Goal: Task Accomplishment & Management: Manage account settings

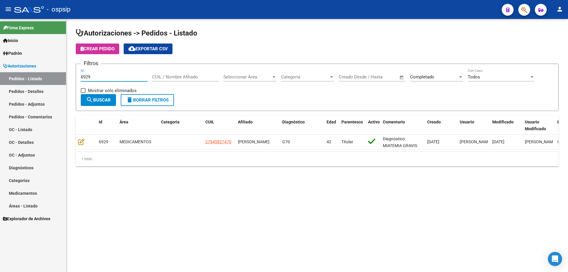
drag, startPoint x: 87, startPoint y: 76, endPoint x: 38, endPoint y: 76, distance: 49.7
click at [38, 76] on mat-sidenav-container "Firma Express Inicio Instructivos Contacto OS Padrón Afiliados Empadronados Mov…" at bounding box center [284, 145] width 568 height 253
type input "7123"
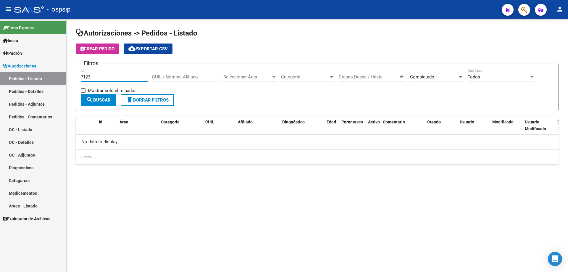
click at [425, 75] on span "Completado" at bounding box center [422, 76] width 24 height 5
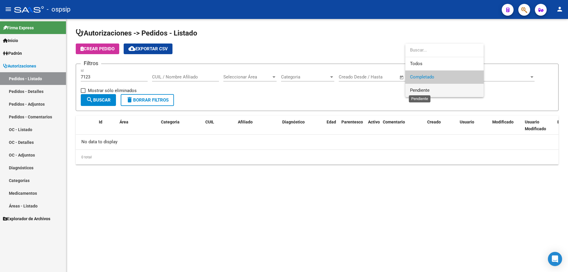
click at [422, 90] on span "Pendiente" at bounding box center [420, 90] width 20 height 5
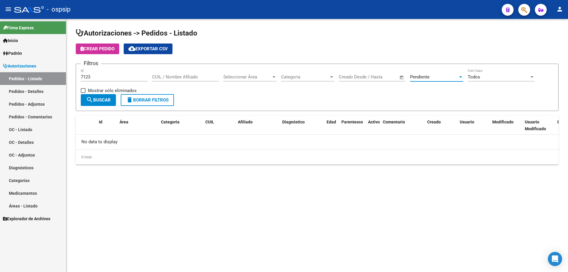
drag, startPoint x: 109, startPoint y: 99, endPoint x: 76, endPoint y: 159, distance: 68.6
click at [109, 99] on span "search Buscar" at bounding box center [98, 99] width 25 height 5
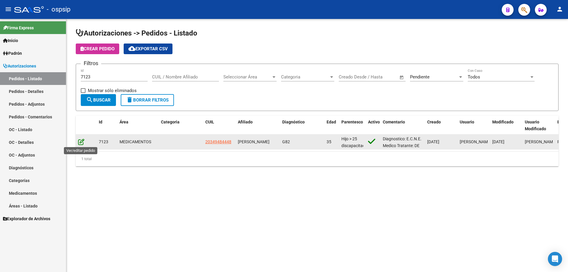
click at [79, 141] on icon at bounding box center [81, 141] width 6 height 7
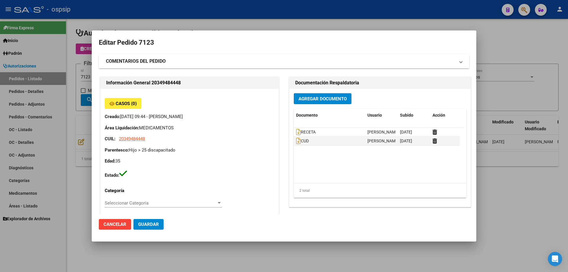
type input "Buenos Aires, LIBERTAD, CHASCOMUS 1377"
click at [296, 141] on icon at bounding box center [298, 140] width 5 height 7
click at [296, 131] on icon at bounding box center [298, 132] width 5 height 7
click at [297, 133] on icon at bounding box center [298, 132] width 5 height 7
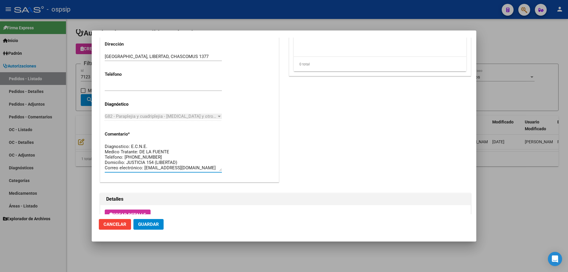
drag, startPoint x: 203, startPoint y: 158, endPoint x: 89, endPoint y: 144, distance: 115.3
click at [89, 144] on div "Editar Pedido 7123 COMENTARIOS DEL PEDIDO Escriba su comentario aquí. Enviar co…" at bounding box center [284, 136] width 568 height 272
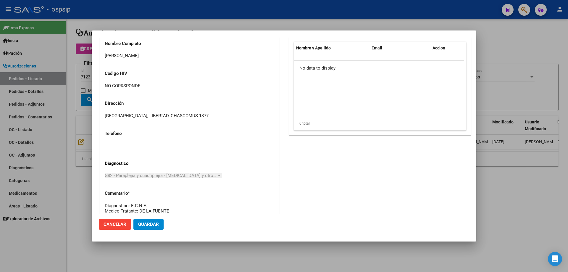
scroll to position [89, 0]
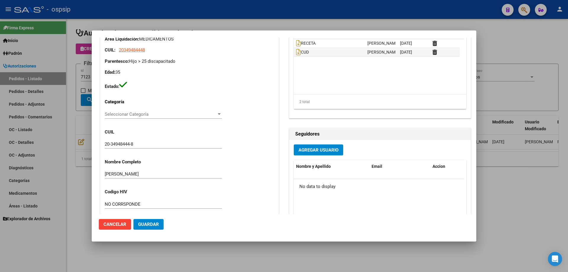
drag, startPoint x: 46, startPoint y: 80, endPoint x: 87, endPoint y: 80, distance: 41.4
click at [50, 80] on div at bounding box center [284, 136] width 568 height 272
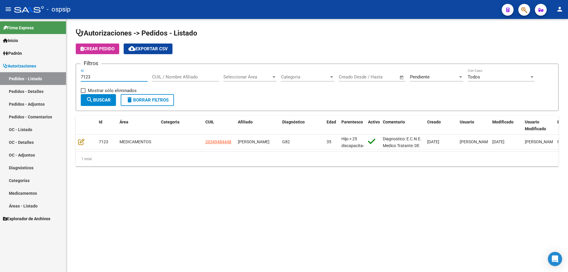
drag, startPoint x: 93, startPoint y: 76, endPoint x: 101, endPoint y: 77, distance: 8.0
click at [101, 77] on input "7123" at bounding box center [114, 76] width 67 height 5
type input "7121"
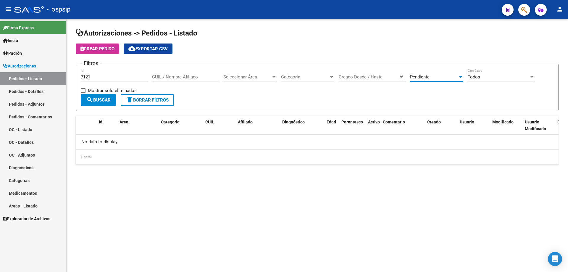
click at [435, 77] on div "Pendiente" at bounding box center [434, 76] width 48 height 5
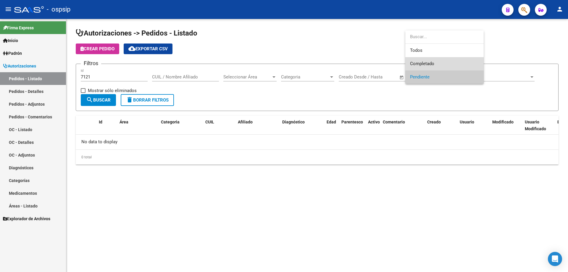
drag, startPoint x: 436, startPoint y: 63, endPoint x: 180, endPoint y: 114, distance: 260.4
click at [435, 63] on span "Completado" at bounding box center [444, 63] width 69 height 13
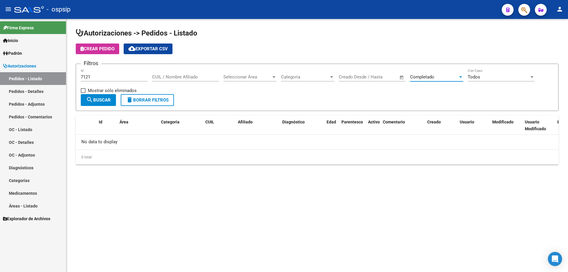
click at [98, 101] on span "search Buscar" at bounding box center [98, 99] width 25 height 5
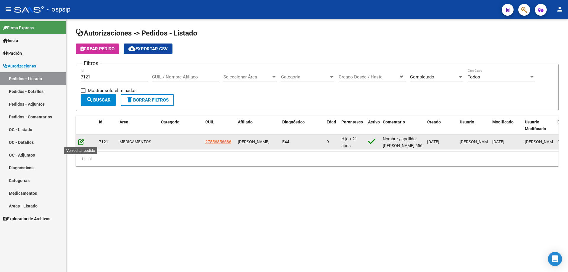
click at [83, 140] on icon at bounding box center [81, 141] width 6 height 7
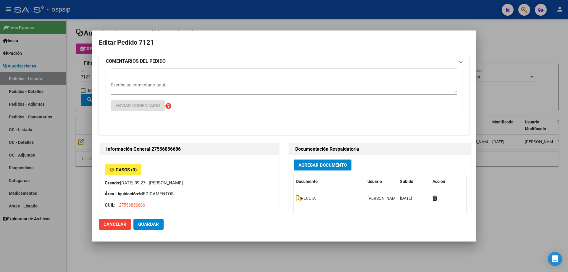
type input "Capital Federal, CABA, BLANES 60"
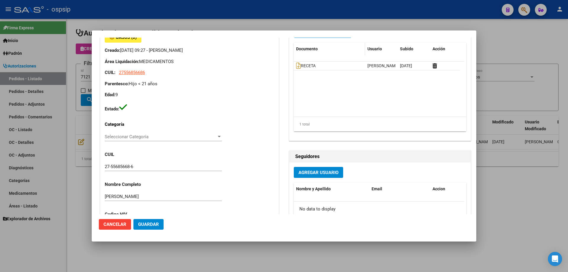
scroll to position [0, 0]
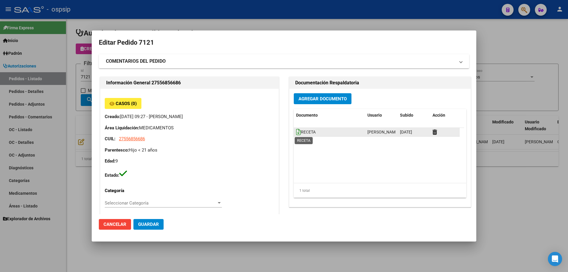
click at [296, 133] on icon at bounding box center [298, 132] width 5 height 7
click at [296, 130] on icon at bounding box center [298, 132] width 5 height 7
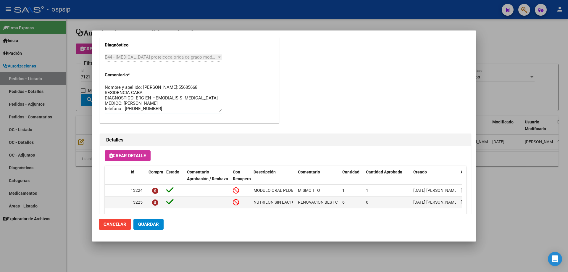
drag, startPoint x: 152, startPoint y: 110, endPoint x: 99, endPoint y: 79, distance: 61.2
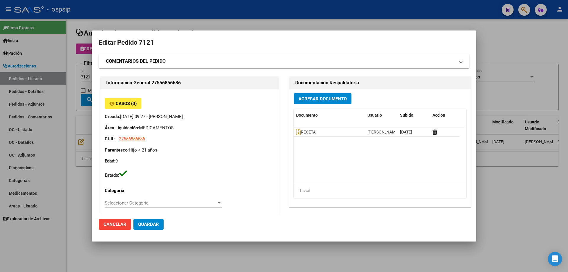
click at [308, 100] on span "Agregar Documento" at bounding box center [322, 98] width 48 height 5
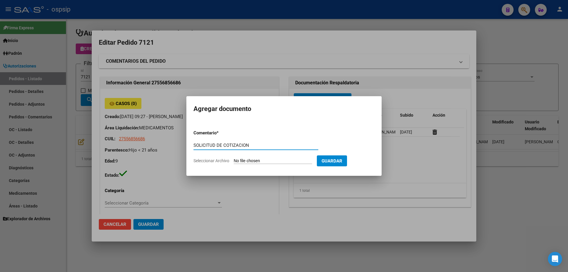
type input "SOLICITUD DE COTIZACION"
type input "C:\fakepath\SOL COT 7121.pdf"
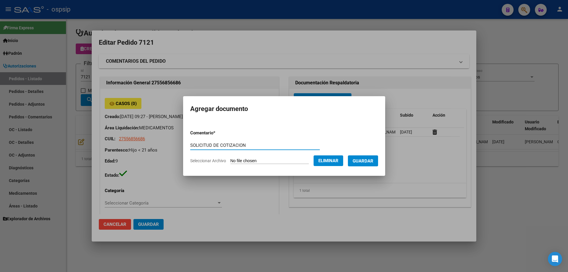
click at [367, 166] on form "Comentario * SOLICITUD DE COTIZACION Comentario Seleccionar Archivo Eliminar Gu…" at bounding box center [284, 146] width 188 height 43
click at [369, 162] on span "Guardar" at bounding box center [362, 160] width 21 height 5
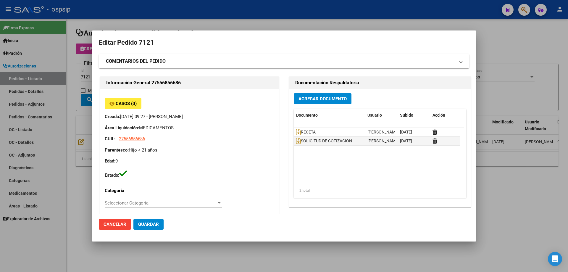
click at [78, 137] on div at bounding box center [284, 136] width 568 height 272
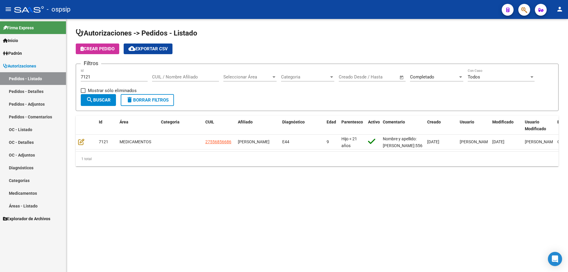
click at [136, 104] on button "delete Borrar Filtros" at bounding box center [147, 100] width 53 height 12
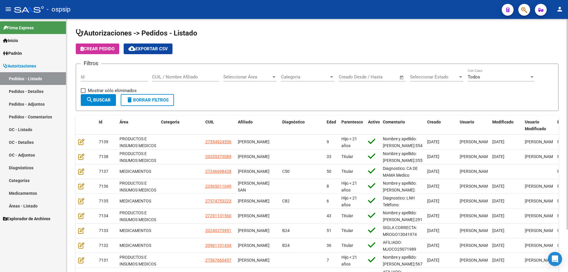
click at [443, 75] on span "Seleccionar Estado" at bounding box center [434, 76] width 48 height 5
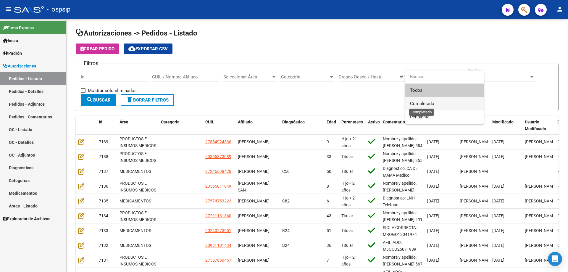
click at [427, 103] on span "Completado" at bounding box center [422, 103] width 24 height 5
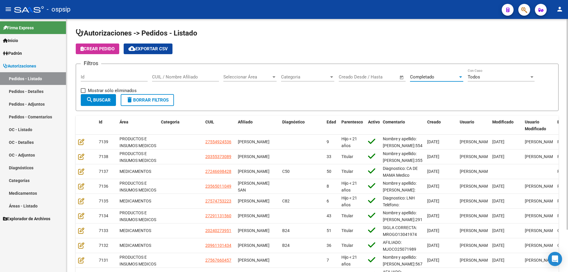
click at [108, 97] on span "search Buscar" at bounding box center [98, 99] width 25 height 5
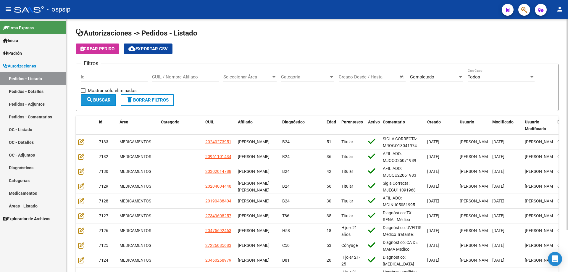
click at [109, 98] on span "search Buscar" at bounding box center [98, 99] width 25 height 5
click at [161, 51] on span "cloud_download Exportar CSV" at bounding box center [147, 48] width 39 height 5
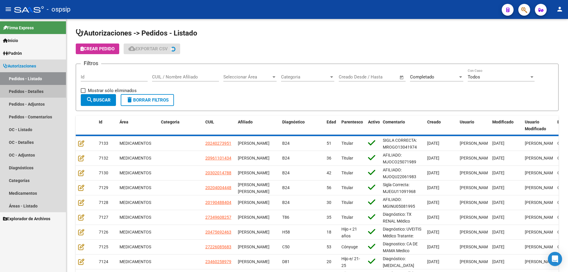
click at [30, 95] on link "Pedidos - Detalles" at bounding box center [33, 91] width 66 height 13
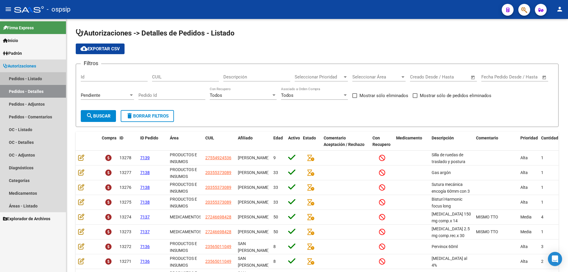
click at [32, 77] on link "Pedidos - Listado" at bounding box center [33, 78] width 66 height 13
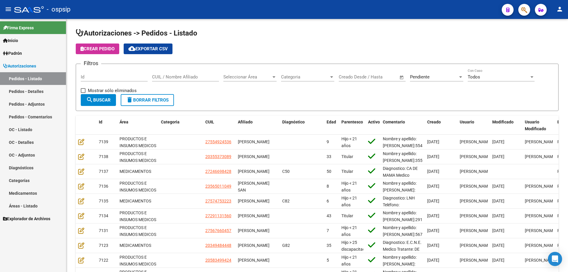
click at [17, 89] on link "Pedidos - Detalles" at bounding box center [33, 91] width 66 height 13
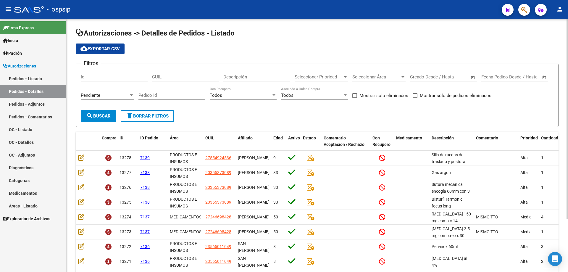
click at [116, 92] on div "Pendiente Seleccionar Estado" at bounding box center [107, 93] width 53 height 13
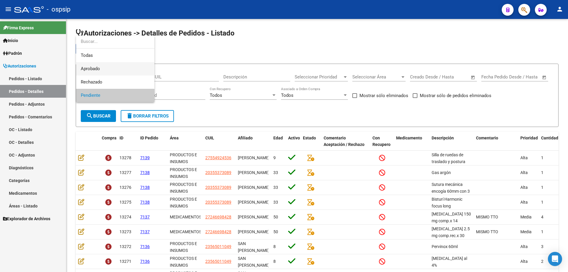
click at [110, 69] on span "Aprobado" at bounding box center [115, 68] width 69 height 13
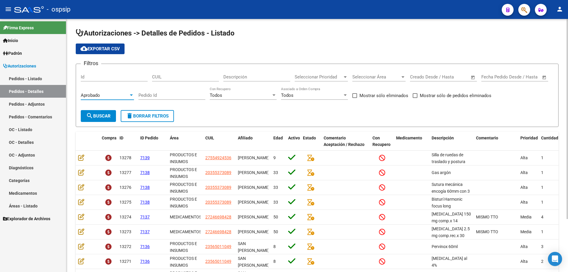
click at [98, 119] on button "search Buscar" at bounding box center [98, 116] width 35 height 12
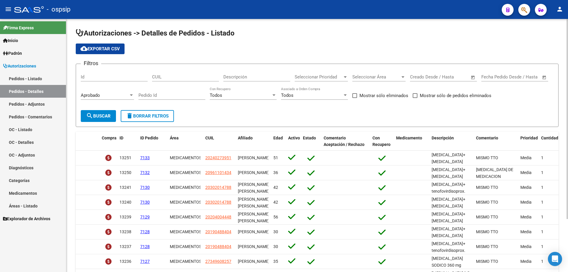
click at [101, 47] on span "cloud_download Exportar CSV" at bounding box center [99, 48] width 39 height 5
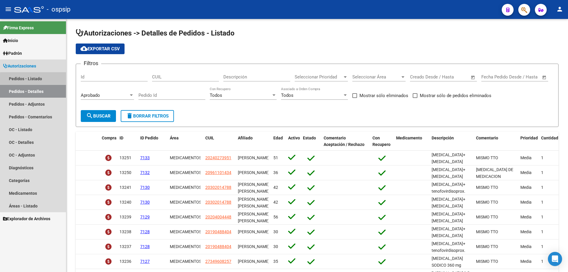
click at [52, 79] on link "Pedidos - Listado" at bounding box center [33, 78] width 66 height 13
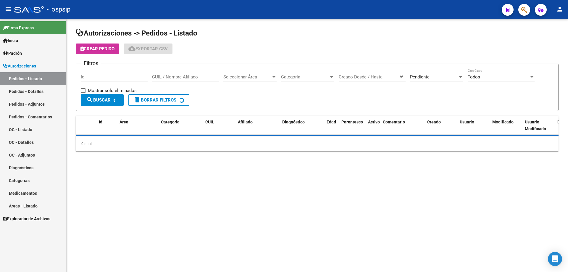
click at [412, 77] on span "Pendiente" at bounding box center [420, 76] width 20 height 5
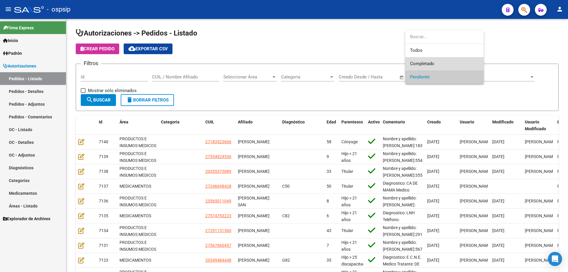
click at [423, 60] on span "Completado" at bounding box center [444, 63] width 69 height 13
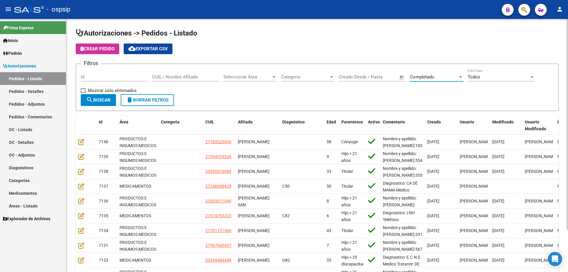
click at [101, 77] on input "Id" at bounding box center [114, 76] width 67 height 5
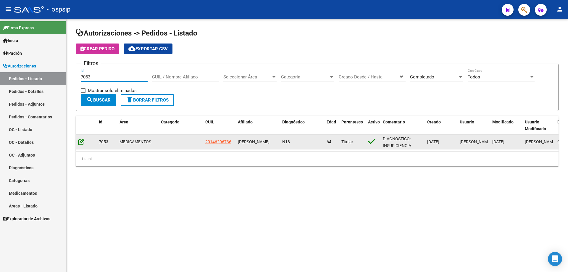
type input "7053"
click at [78, 142] on icon at bounding box center [81, 141] width 6 height 7
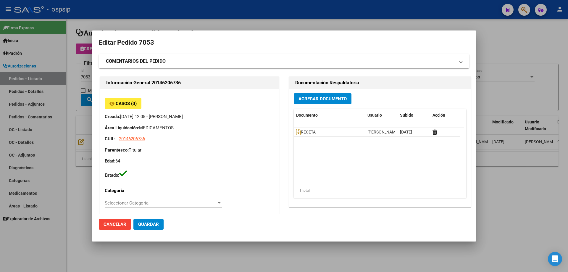
type input "Buenos Aires, SAN MARTIN, 55 2228"
click at [296, 132] on icon at bounding box center [298, 132] width 5 height 7
click at [86, 40] on div at bounding box center [284, 136] width 568 height 272
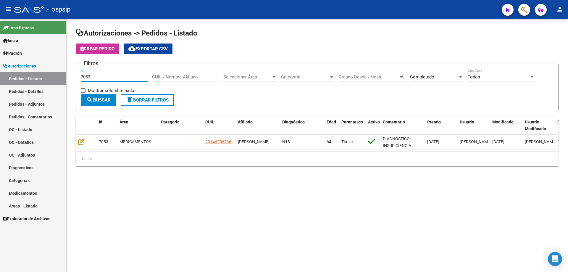
drag, startPoint x: 93, startPoint y: 78, endPoint x: 40, endPoint y: 77, distance: 52.3
click at [40, 77] on mat-sidenav-container "Firma Express Inicio Instructivos Contacto OS Padrón Afiliados Empadronados Mov…" at bounding box center [284, 145] width 568 height 253
drag, startPoint x: 98, startPoint y: 77, endPoint x: 52, endPoint y: 77, distance: 45.8
click at [52, 77] on mat-sidenav-container "Firma Express Inicio Instructivos Contacto OS Padrón Afiliados Empadronados Mov…" at bounding box center [284, 145] width 568 height 253
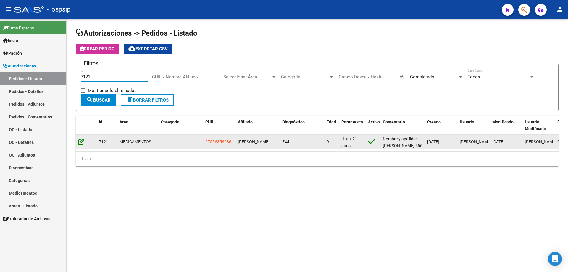
type input "7121"
click at [82, 142] on icon at bounding box center [81, 141] width 6 height 7
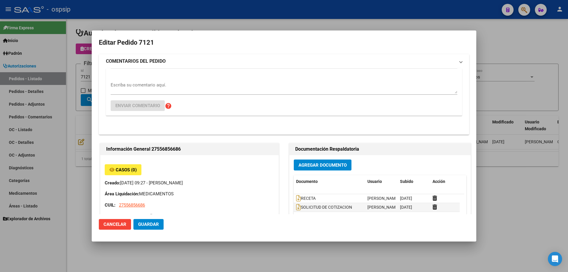
type input "Capital Federal, CABA, BLANES 60"
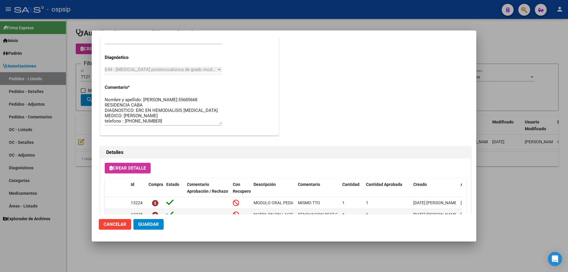
scroll to position [296, 0]
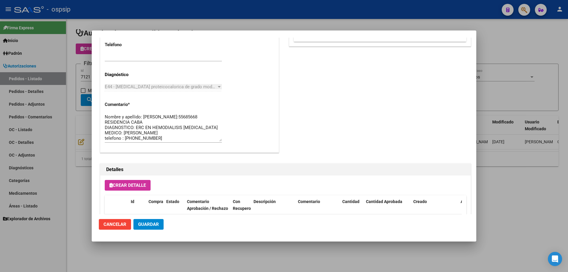
click at [64, 85] on div at bounding box center [284, 136] width 568 height 272
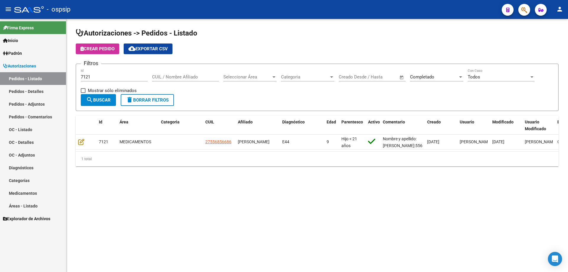
drag, startPoint x: 100, startPoint y: 76, endPoint x: 43, endPoint y: 84, distance: 57.6
click at [43, 84] on mat-sidenav-container "Firma Express Inicio Instructivos Contacto OS Padrón Afiliados Empadronados Mov…" at bounding box center [284, 145] width 568 height 253
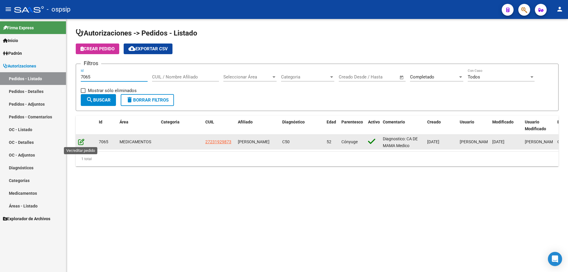
type input "7065"
click at [82, 140] on icon at bounding box center [81, 141] width 6 height 7
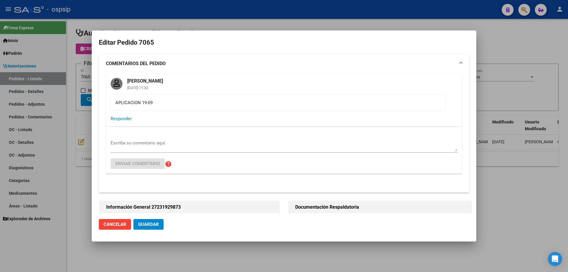
type input "Buenos Aires, DEL VISO, MAZA 8773"
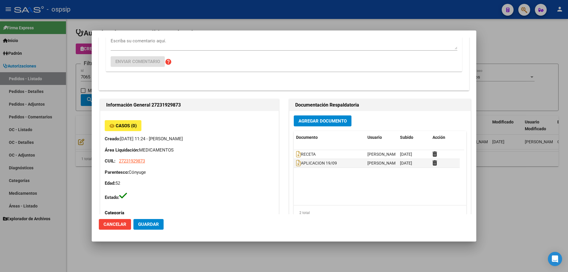
scroll to position [177, 0]
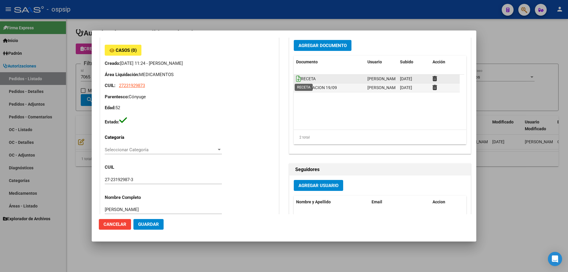
click at [296, 77] on icon at bounding box center [298, 78] width 5 height 7
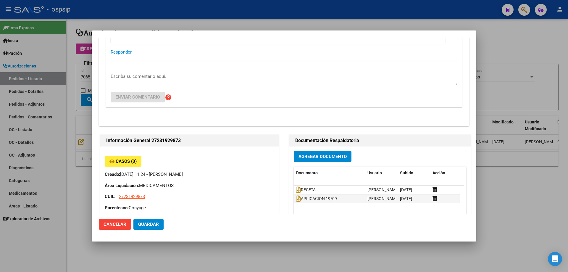
scroll to position [59, 0]
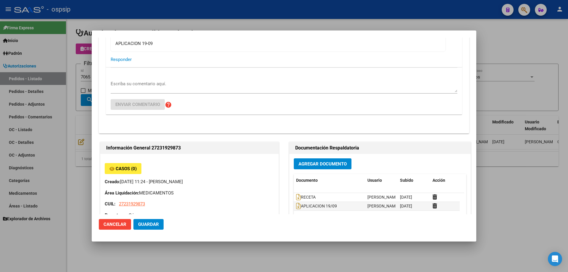
click at [333, 160] on button "Agregar Documento" at bounding box center [323, 163] width 58 height 11
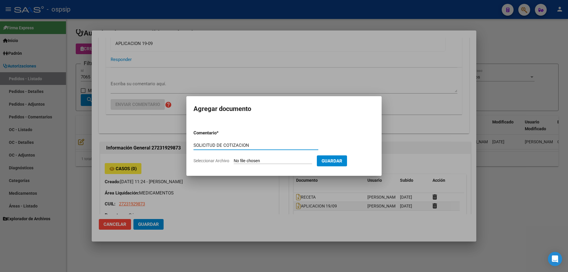
type input "SOLICITUD DE COTIZACION"
type input "C:\fakepath\sol cot 7065.pdf"
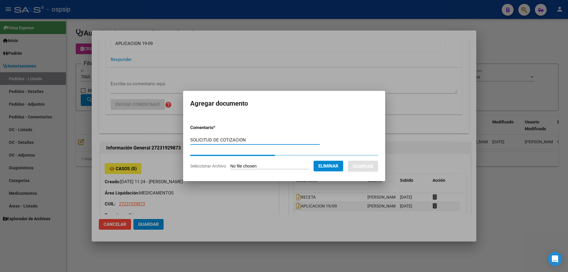
drag, startPoint x: 247, startPoint y: 138, endPoint x: 141, endPoint y: 154, distance: 106.8
click at [141, 154] on div "Editar Pedido 7065 COMENTARIOS DEL PEDIDO Jesica Ortiz 03/09/2025 11:32 APLICAC…" at bounding box center [284, 136] width 568 height 272
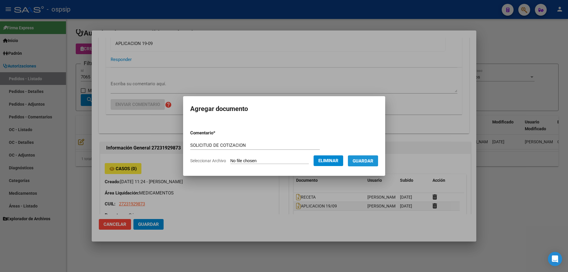
click at [372, 159] on span "Guardar" at bounding box center [362, 160] width 21 height 5
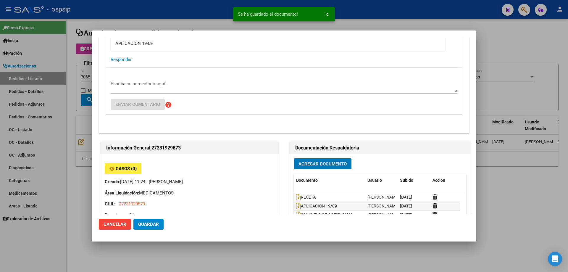
click at [67, 69] on div at bounding box center [284, 136] width 568 height 272
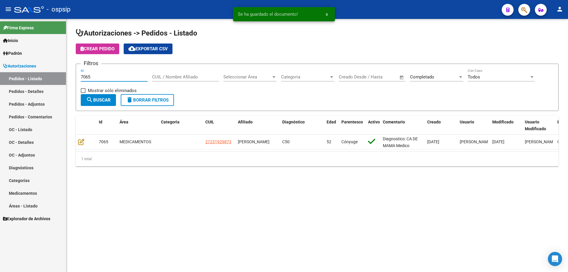
click at [102, 77] on input "7065" at bounding box center [114, 76] width 67 height 5
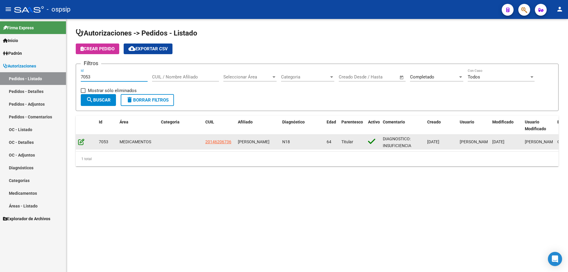
type input "7053"
click at [82, 140] on icon at bounding box center [81, 141] width 6 height 7
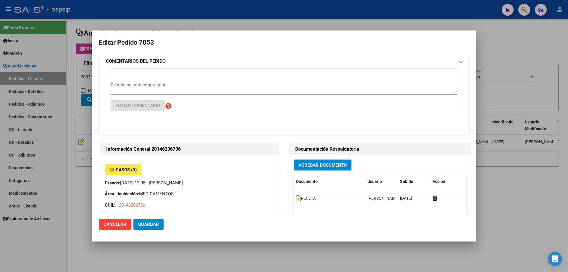
type input "Buenos Aires, SAN MARTIN, 55 2228"
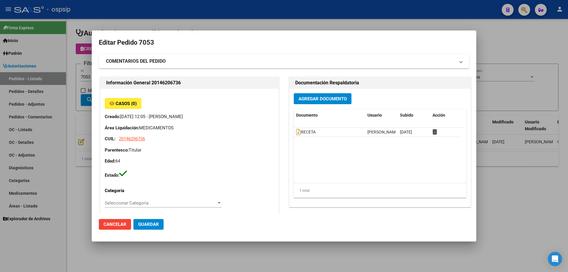
click at [342, 98] on span "Agregar Documento" at bounding box center [322, 98] width 48 height 5
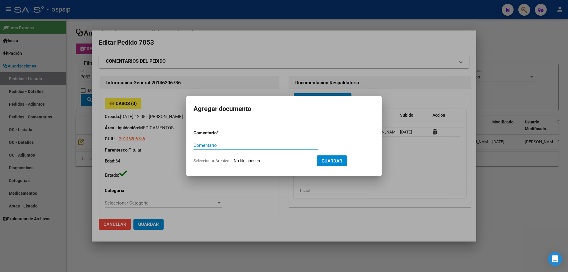
paste input "SOLICITUD DE COTIZACION"
type input "SOLICITUD DE COTIZACION"
type input "C:\fakepath\sol cot 7053.pdf"
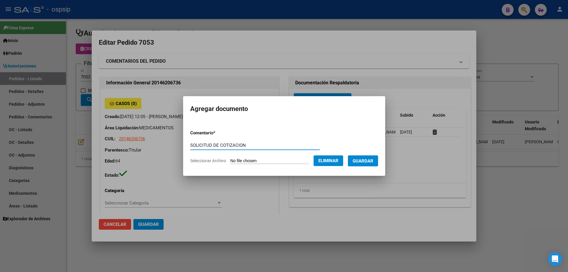
click at [366, 166] on button "Guardar" at bounding box center [363, 160] width 30 height 11
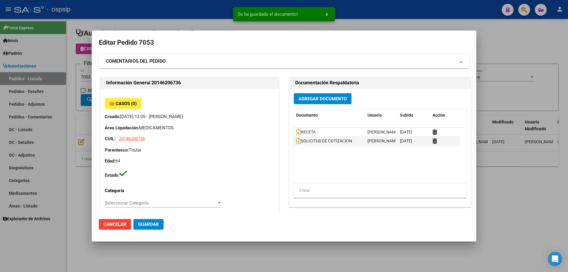
click at [83, 97] on div at bounding box center [284, 136] width 568 height 272
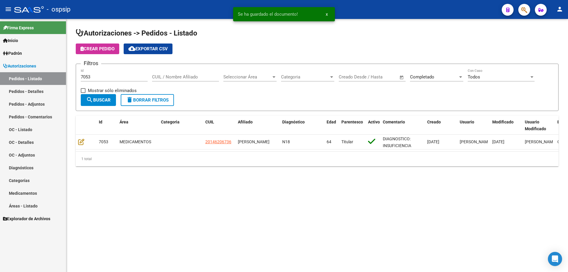
click at [96, 75] on input "7053" at bounding box center [114, 76] width 67 height 5
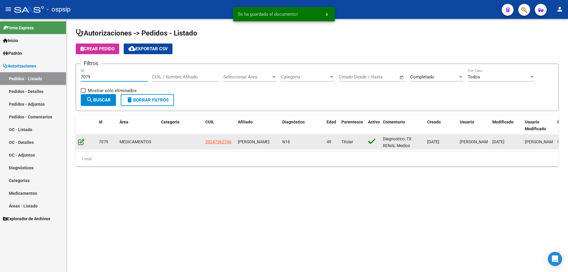
type input "7079"
click at [84, 142] on icon at bounding box center [81, 141] width 6 height 7
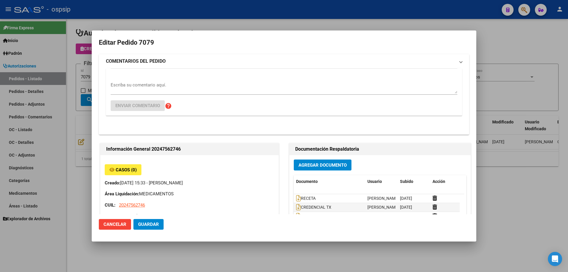
type input "Buenos Aires, LOS POLVORINES, NUEVA DELHI 4427"
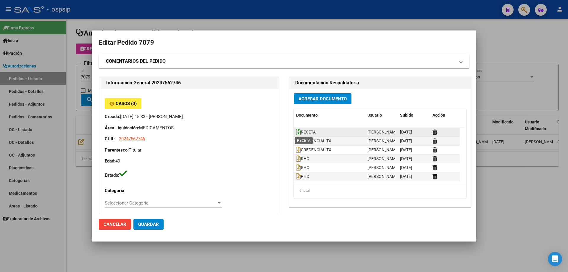
click at [296, 132] on icon at bounding box center [298, 132] width 5 height 7
click at [323, 103] on button "Agregar Documento" at bounding box center [323, 98] width 58 height 11
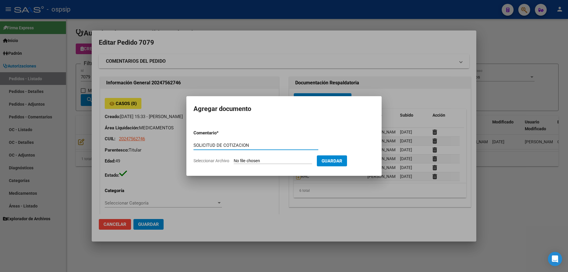
type input "SOLICITUD DE COTIZACION"
type input "C:\fakepath\SOL COT 7079.pdf"
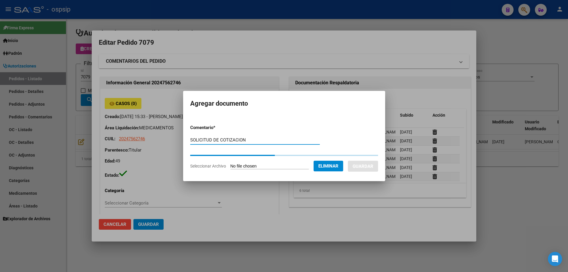
drag, startPoint x: 250, startPoint y: 141, endPoint x: 171, endPoint y: 141, distance: 78.9
click at [171, 141] on div "Editar Pedido 7079 COMENTARIOS DEL PEDIDO Escriba su comentario aquí. Enviar co…" at bounding box center [284, 136] width 568 height 272
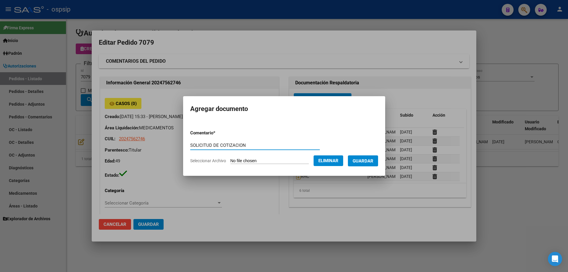
click at [364, 157] on button "Guardar" at bounding box center [363, 160] width 30 height 11
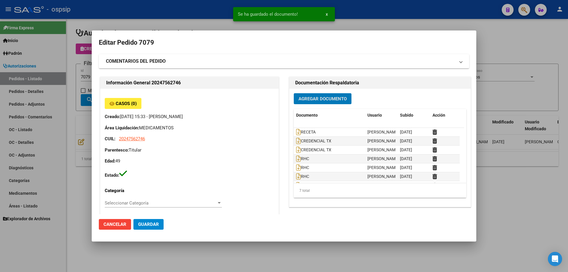
click at [82, 74] on div at bounding box center [284, 136] width 568 height 272
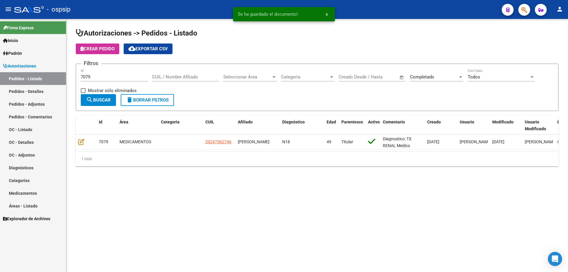
click at [97, 75] on input "7079" at bounding box center [114, 76] width 67 height 5
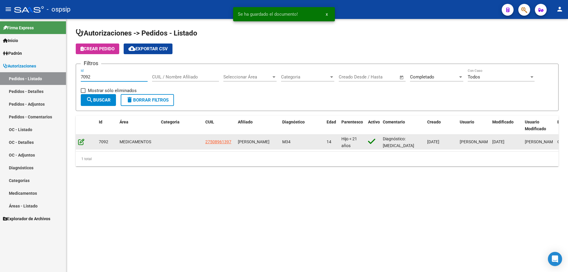
type input "7092"
click at [82, 139] on icon at bounding box center [81, 141] width 6 height 7
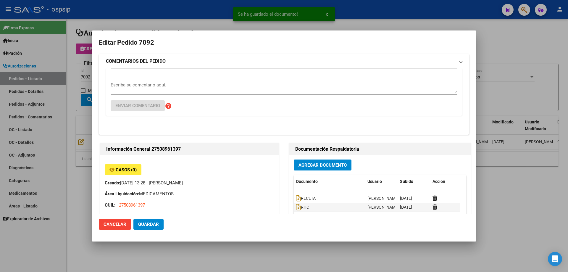
type input "[GEOGRAPHIC_DATA], BURZACO, CNEL [PERSON_NAME] 1441, Departamento: CAS"
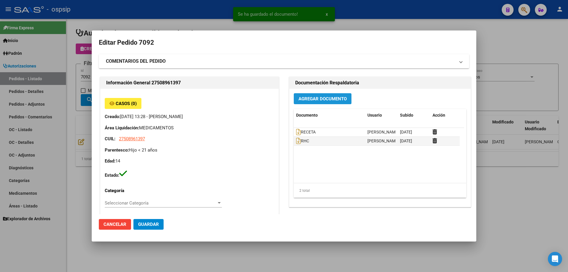
click at [308, 103] on button "Agregar Documento" at bounding box center [323, 98] width 58 height 11
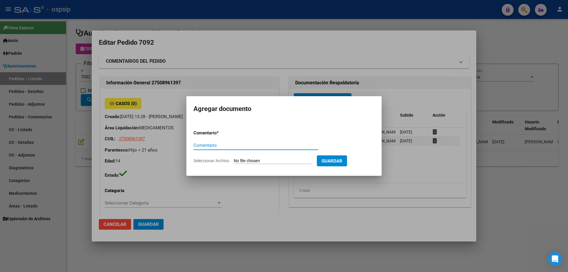
type input "SOLICITUD DE COTIZACION"
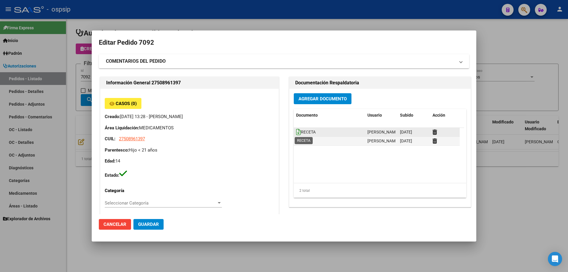
click at [296, 134] on icon at bounding box center [298, 132] width 5 height 7
click at [322, 95] on button "Agregar Documento" at bounding box center [323, 98] width 58 height 11
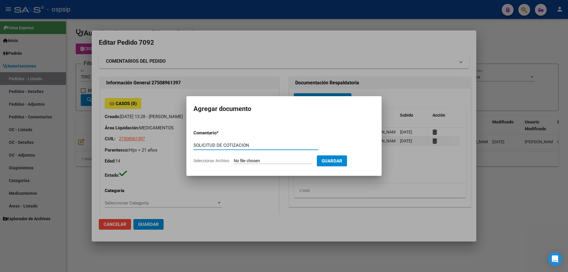
type input "SOLICITUD DE COTIZACION"
type input "C:\fakepath\SOL COT 7092.pdf"
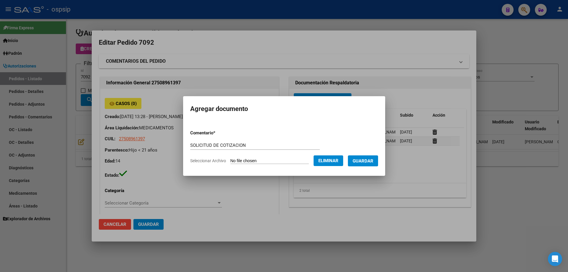
click at [369, 165] on button "Guardar" at bounding box center [363, 160] width 30 height 11
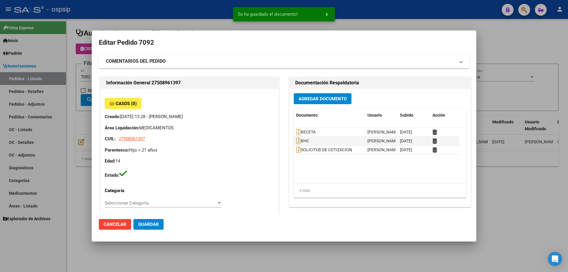
click at [69, 63] on div at bounding box center [284, 136] width 568 height 272
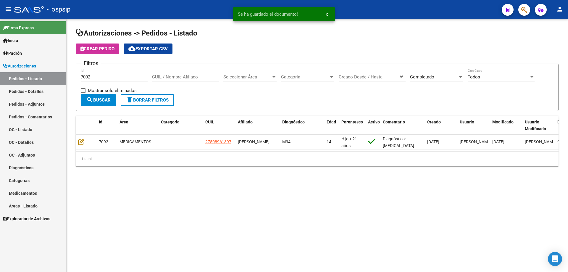
drag, startPoint x: 96, startPoint y: 74, endPoint x: 91, endPoint y: 76, distance: 4.8
click at [91, 76] on div "7092 Id" at bounding box center [114, 75] width 67 height 13
drag, startPoint x: 95, startPoint y: 76, endPoint x: 86, endPoint y: 75, distance: 8.9
click at [86, 75] on input "7092" at bounding box center [114, 76] width 67 height 5
type input "7055"
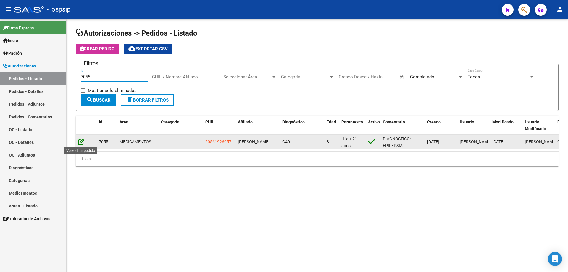
type input "7055"
click at [80, 140] on icon at bounding box center [81, 141] width 6 height 7
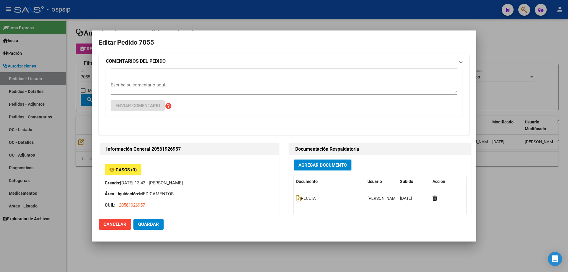
type input "[GEOGRAPHIC_DATA], [PERSON_NAME], [PERSON_NAME] 319"
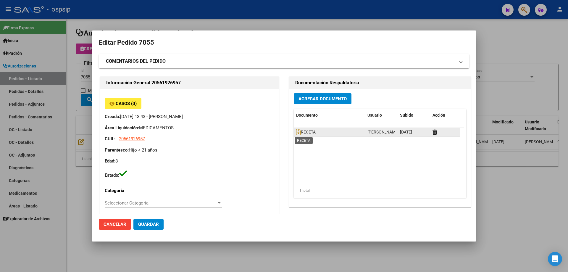
click at [300, 130] on span "RECETA" at bounding box center [306, 132] width 20 height 5
click at [296, 130] on icon at bounding box center [298, 132] width 5 height 7
click at [321, 98] on span "Agregar Documento" at bounding box center [322, 98] width 48 height 5
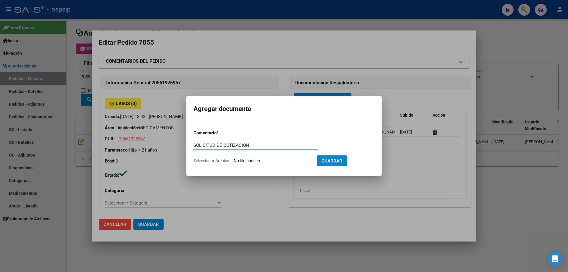
type input "SOLICITUD DE COTIZACION"
type input "C:\fakepath\SOL COT 7055.pdf"
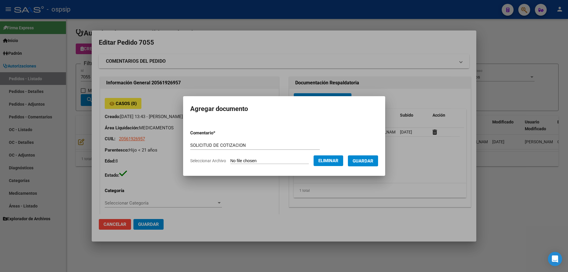
click at [365, 163] on span "Guardar" at bounding box center [362, 160] width 21 height 5
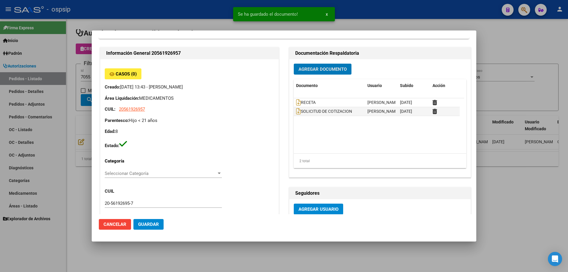
scroll to position [89, 0]
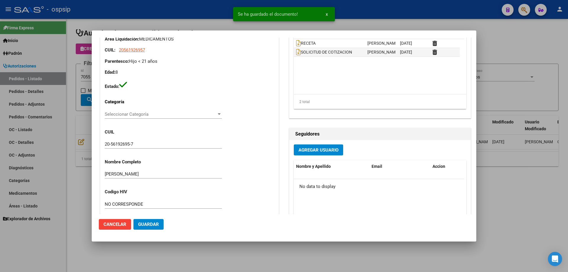
click at [54, 107] on div at bounding box center [284, 136] width 568 height 272
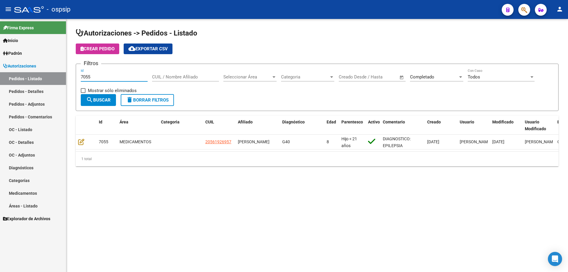
drag, startPoint x: 111, startPoint y: 78, endPoint x: 57, endPoint y: 91, distance: 55.9
click at [57, 91] on mat-sidenav-container "Firma Express Inicio Instructivos Contacto OS Padrón Afiliados Empadronados Mov…" at bounding box center [284, 145] width 568 height 253
click at [115, 73] on div "Id" at bounding box center [114, 75] width 67 height 13
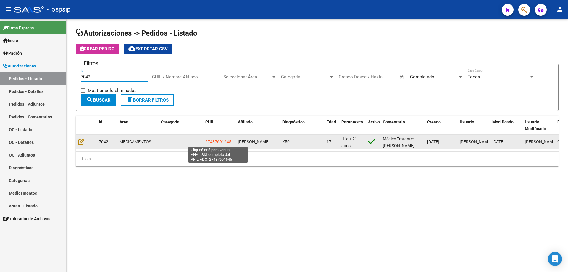
type input "7042"
click at [226, 143] on span "27487691645" at bounding box center [218, 141] width 26 height 5
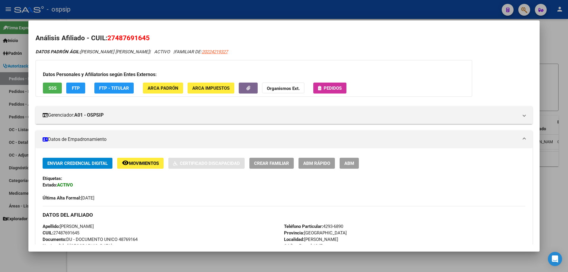
click at [325, 89] on span "Pedidos" at bounding box center [332, 87] width 18 height 5
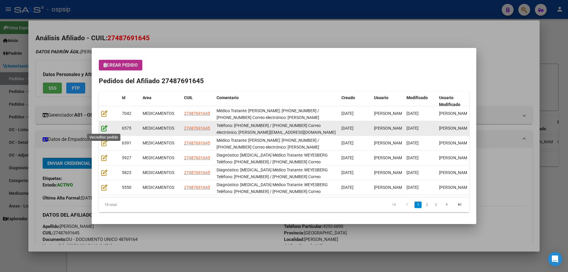
click at [105, 130] on icon at bounding box center [104, 128] width 6 height 7
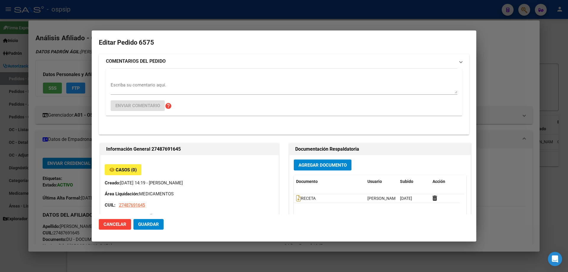
type input "[GEOGRAPHIC_DATA], [PERSON_NAME] 2858"
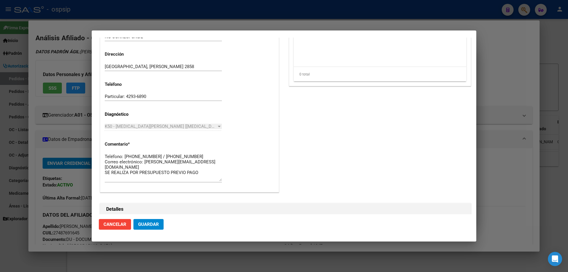
scroll to position [384, 0]
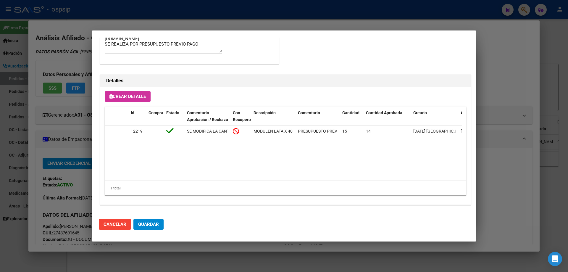
click at [59, 126] on div at bounding box center [284, 136] width 568 height 272
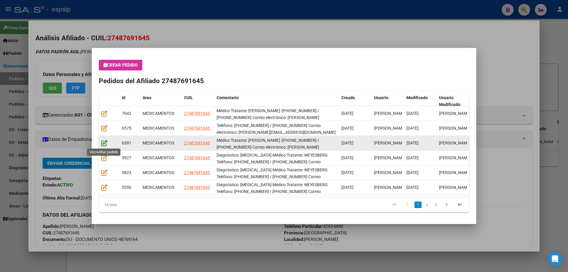
click at [106, 141] on icon at bounding box center [104, 143] width 6 height 7
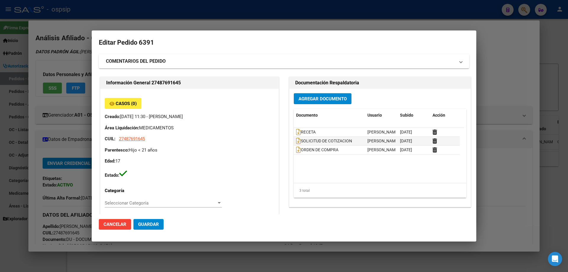
type input "[GEOGRAPHIC_DATA], [PERSON_NAME] 2858"
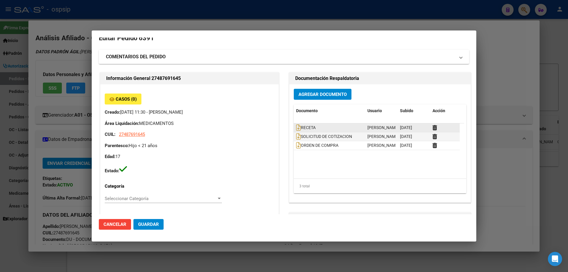
scroll to position [0, 0]
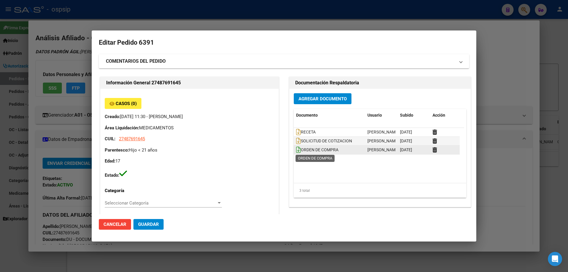
click at [296, 150] on icon at bounding box center [298, 149] width 5 height 7
click at [8, 105] on div at bounding box center [284, 136] width 568 height 272
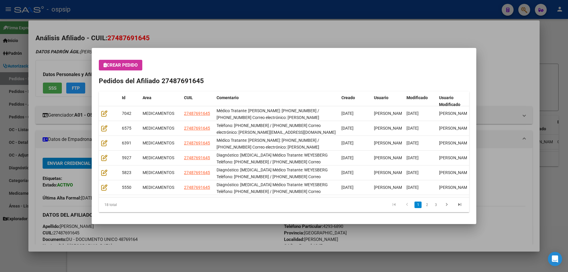
click at [0, 102] on div at bounding box center [284, 136] width 568 height 272
